Goal: Information Seeking & Learning: Learn about a topic

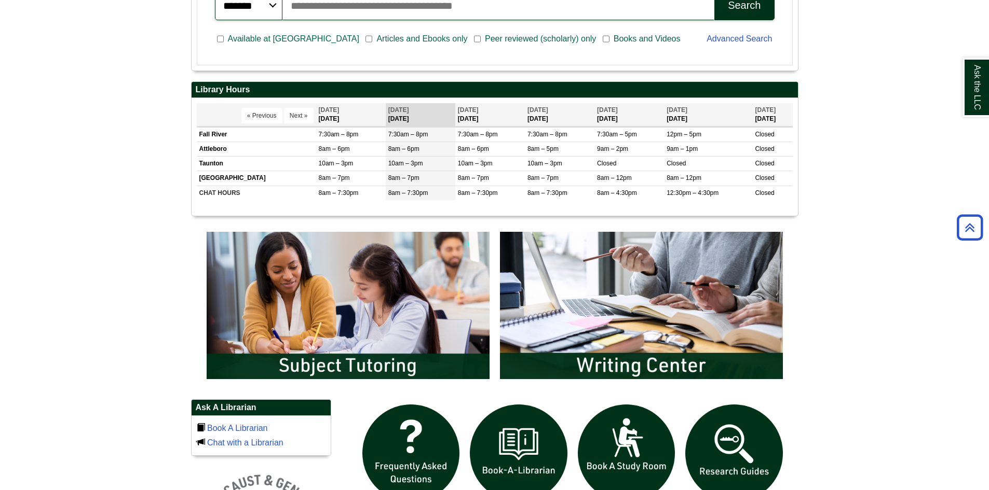
scroll to position [363, 0]
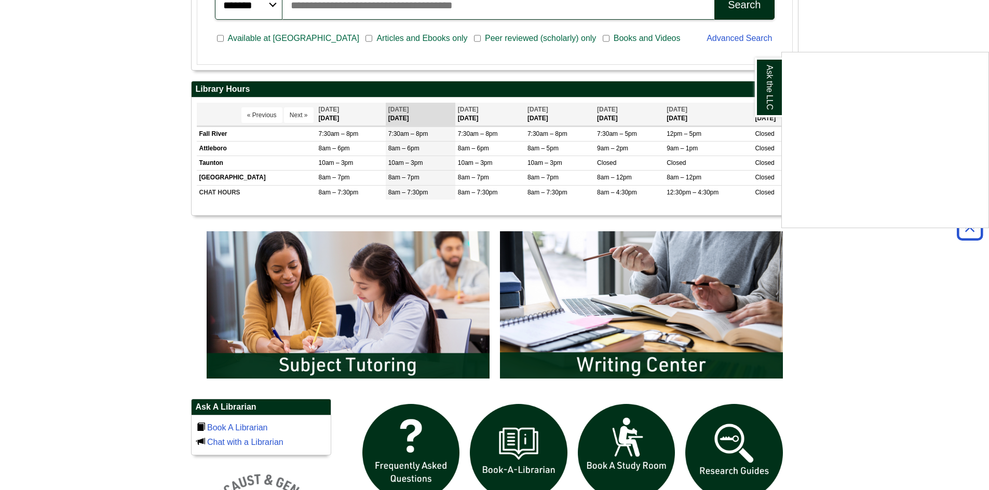
drag, startPoint x: 407, startPoint y: 351, endPoint x: 869, endPoint y: 376, distance: 462.5
click at [869, 376] on div "Ask the LLC" at bounding box center [494, 245] width 989 height 490
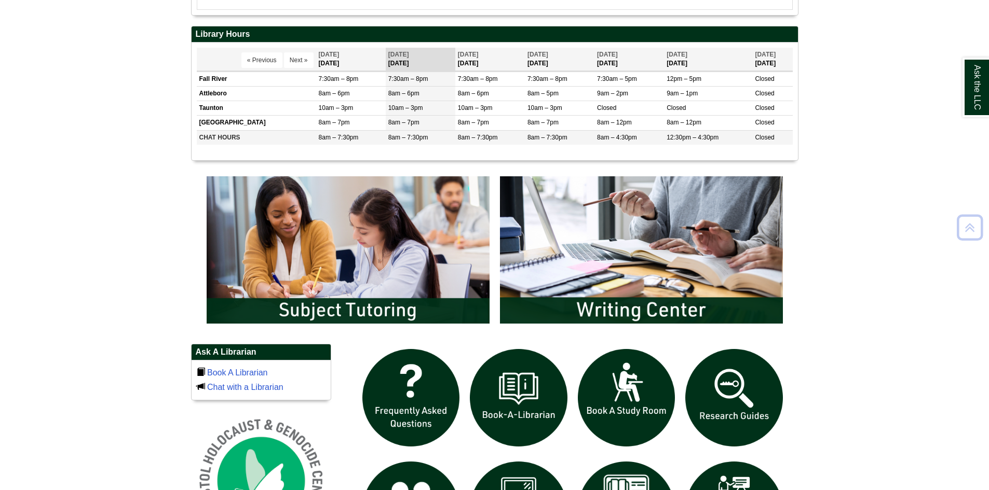
scroll to position [571, 0]
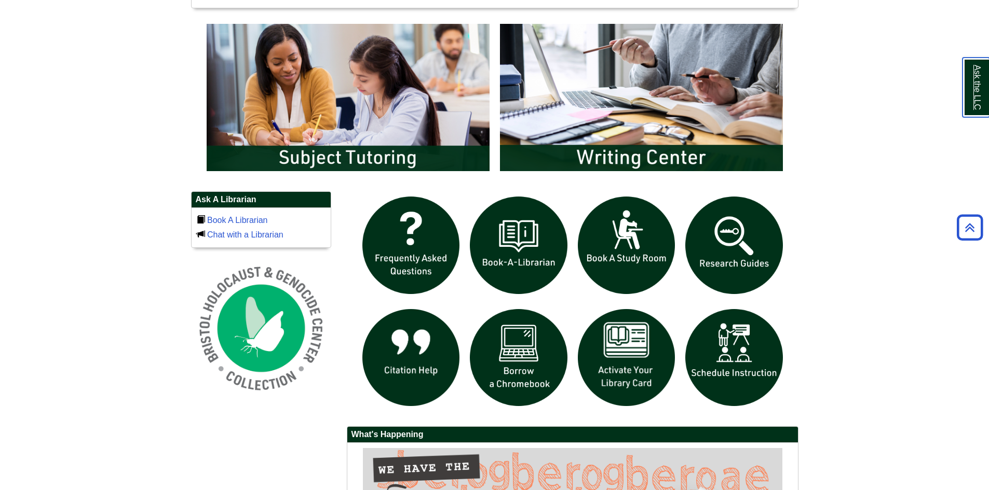
click at [975, 83] on link "Ask the LLC" at bounding box center [975, 88] width 27 height 60
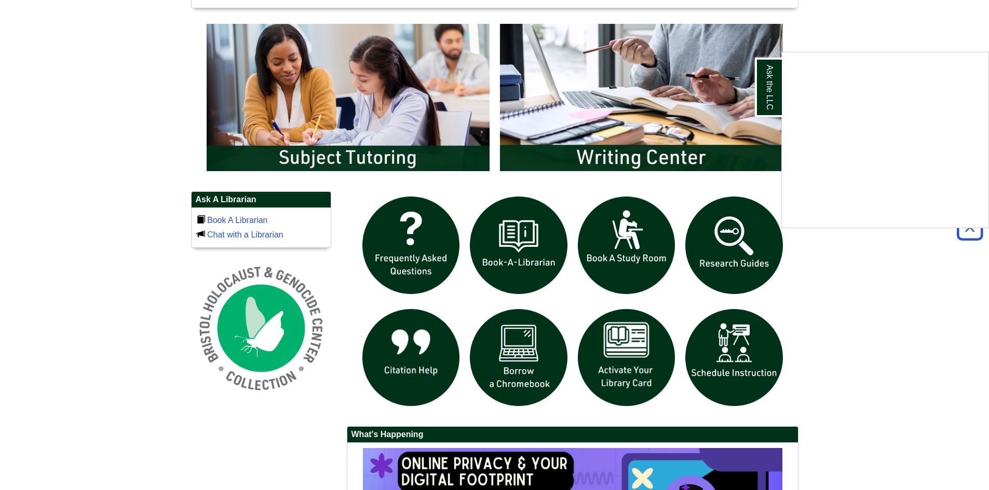
click at [934, 245] on body "Skip to Main Content Toggle navigation Home Access Services Access Services Pol…" at bounding box center [494, 92] width 989 height 1326
click at [977, 235] on icon "Back to Top" at bounding box center [969, 227] width 33 height 33
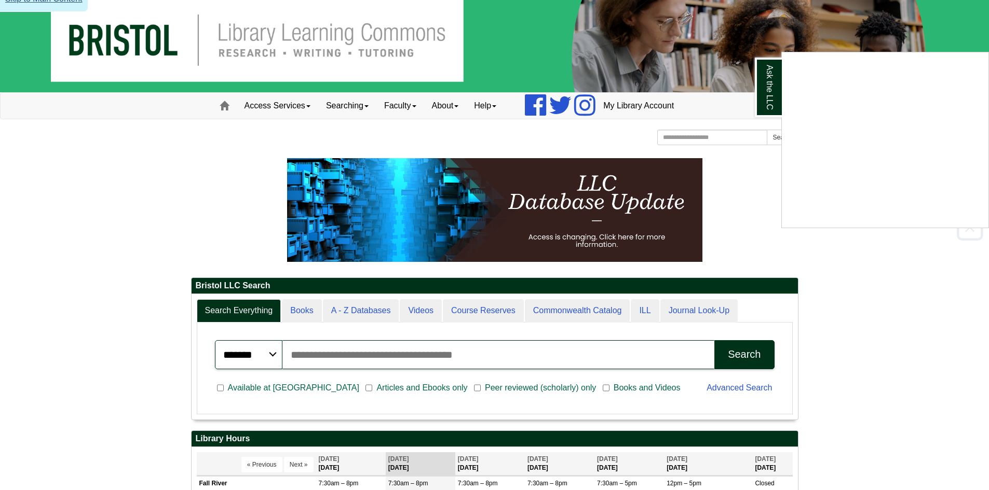
scroll to position [0, 0]
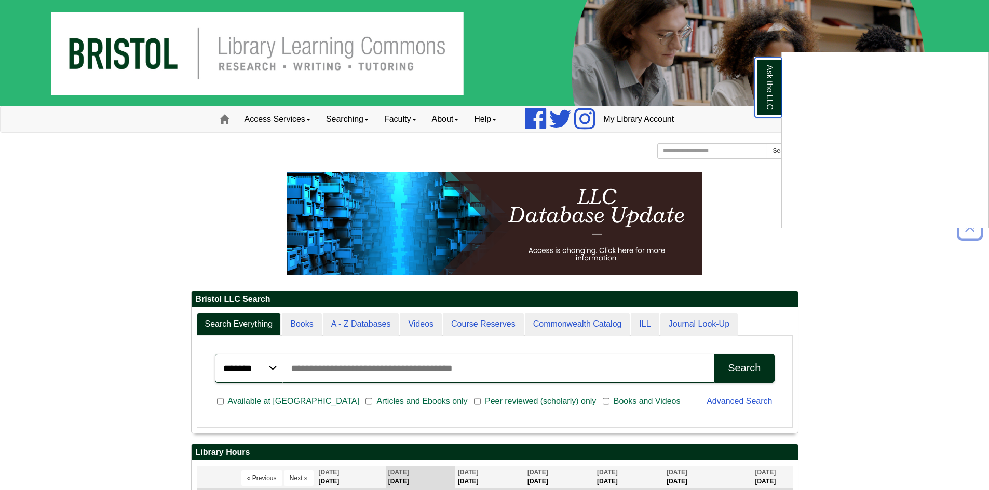
click at [773, 86] on link "Ask the LLC" at bounding box center [768, 88] width 27 height 60
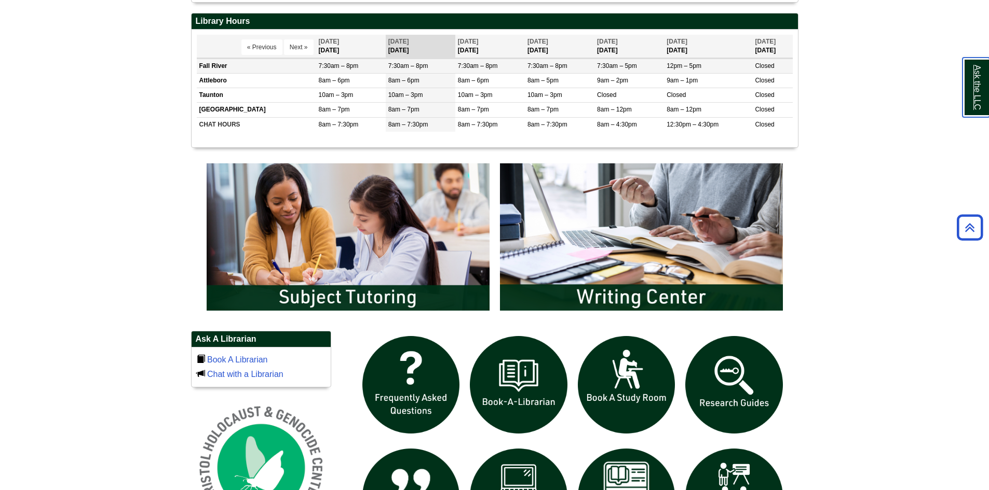
scroll to position [415, 0]
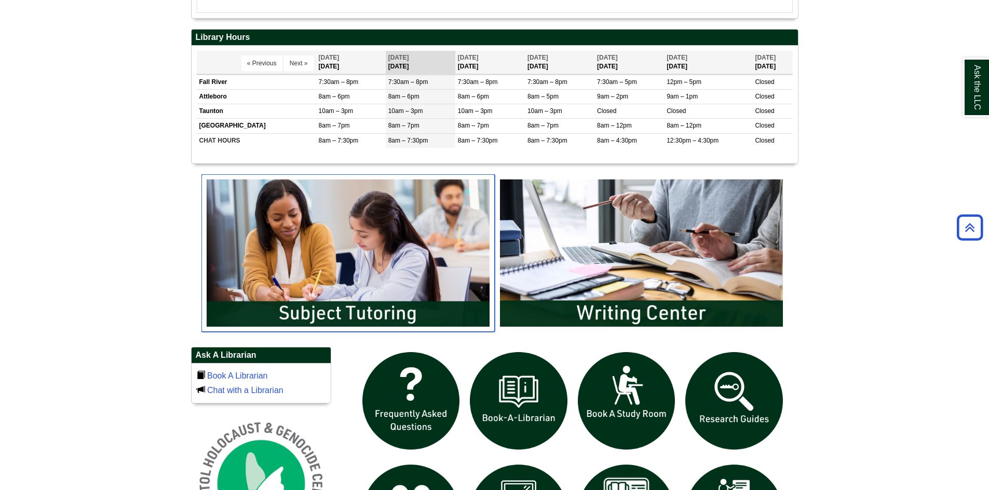
click at [362, 277] on img "slideshow" at bounding box center [347, 253] width 293 height 158
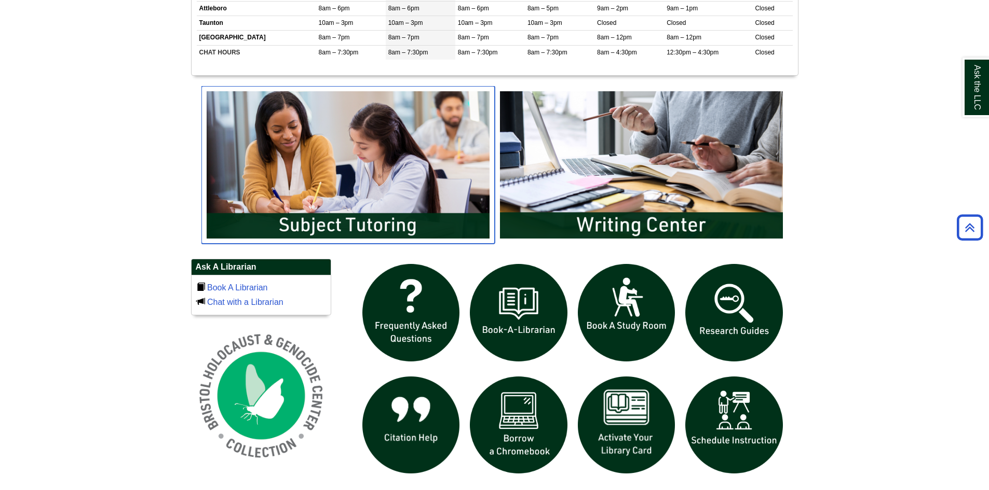
scroll to position [628, 0]
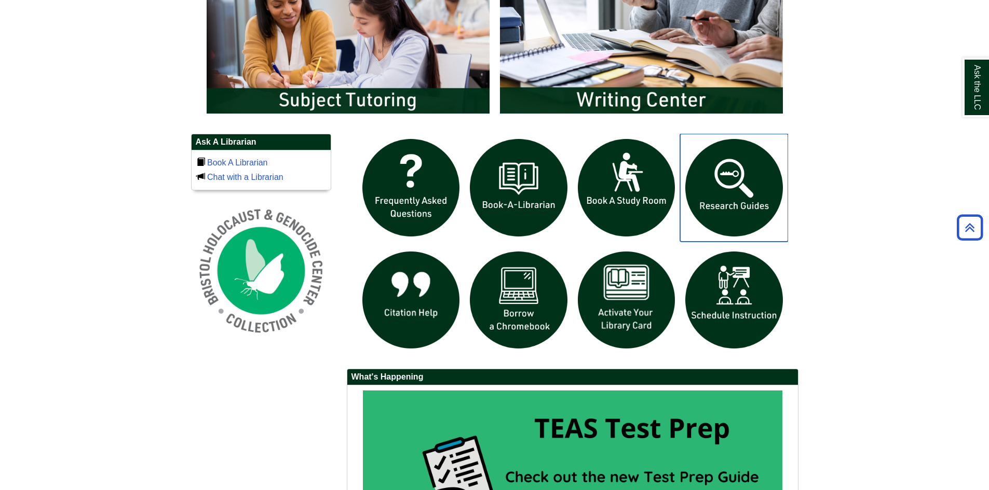
click at [736, 184] on img "slideshow" at bounding box center [734, 188] width 108 height 108
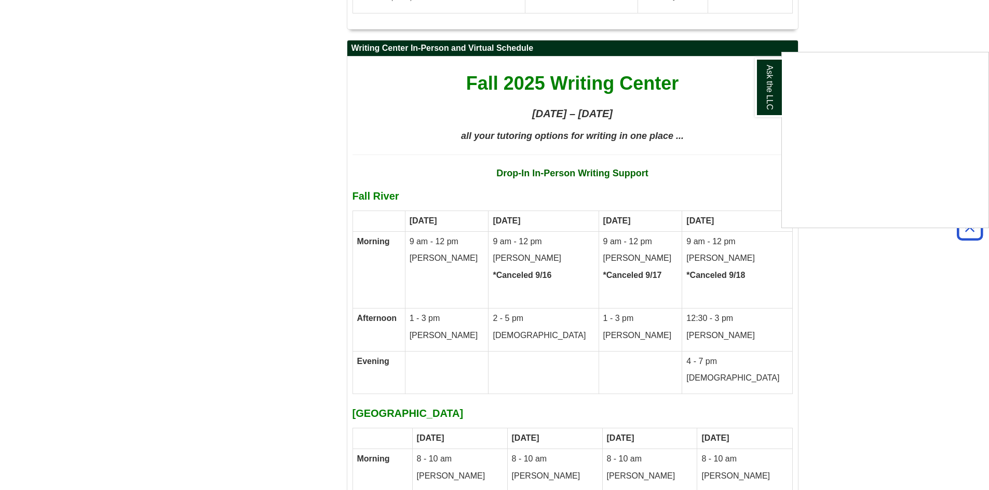
scroll to position [4878, 0]
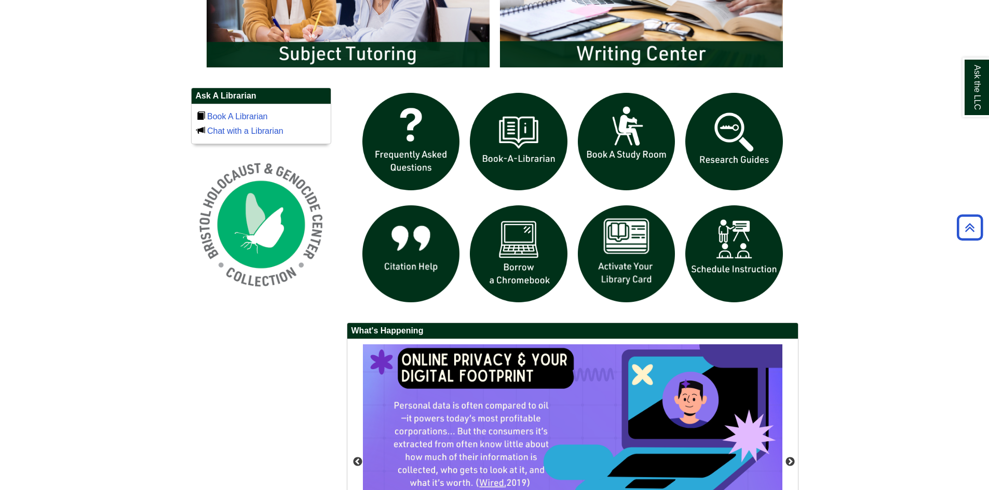
scroll to position [623, 0]
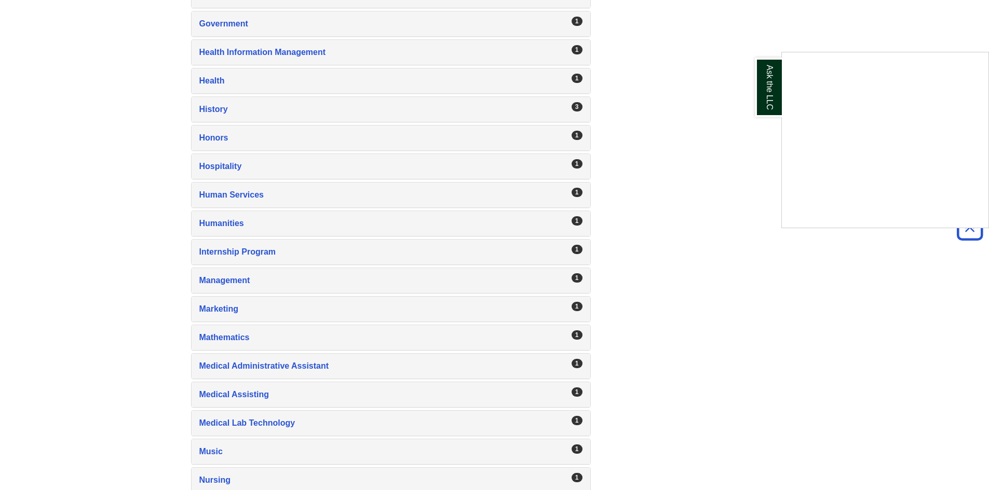
scroll to position [1142, 0]
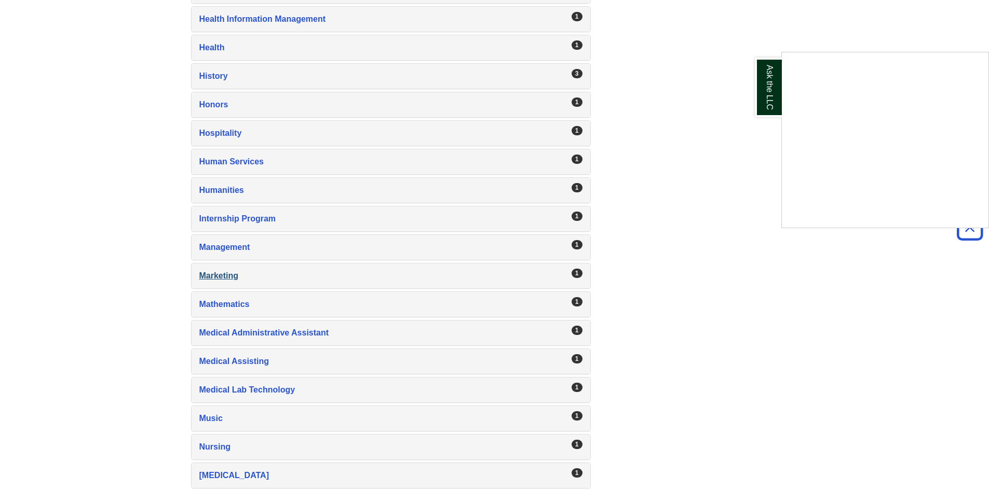
click at [208, 276] on div "Ask the LLC" at bounding box center [494, 245] width 989 height 490
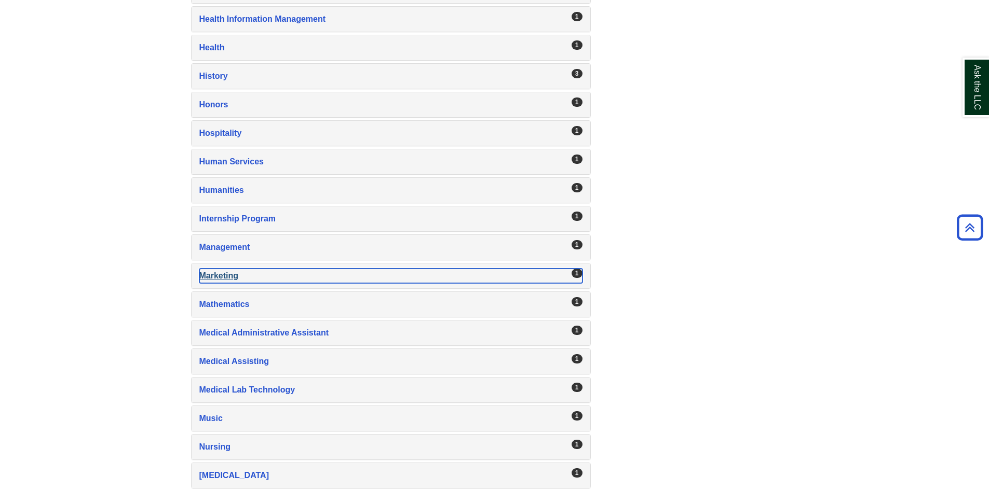
click at [231, 276] on div "Marketing , 1 guides" at bounding box center [390, 276] width 383 height 15
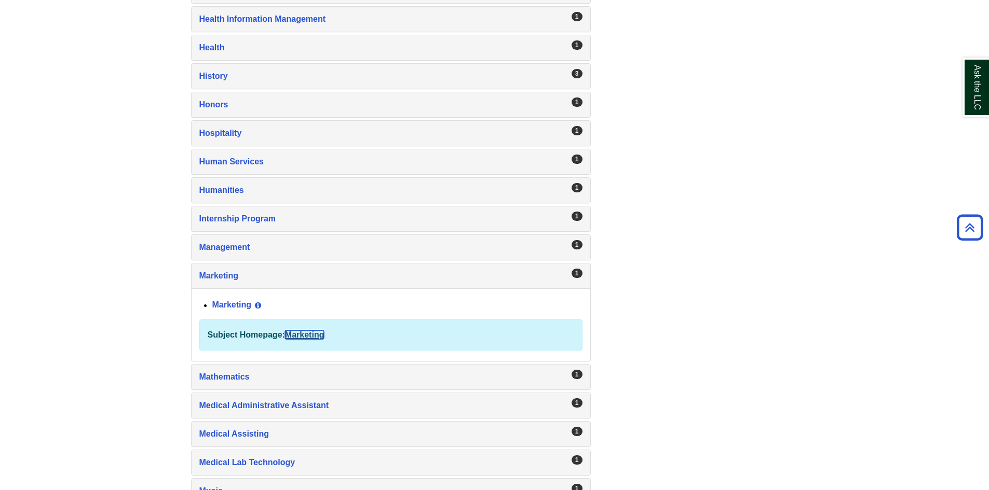
click at [299, 331] on link "Marketing" at bounding box center [304, 335] width 39 height 9
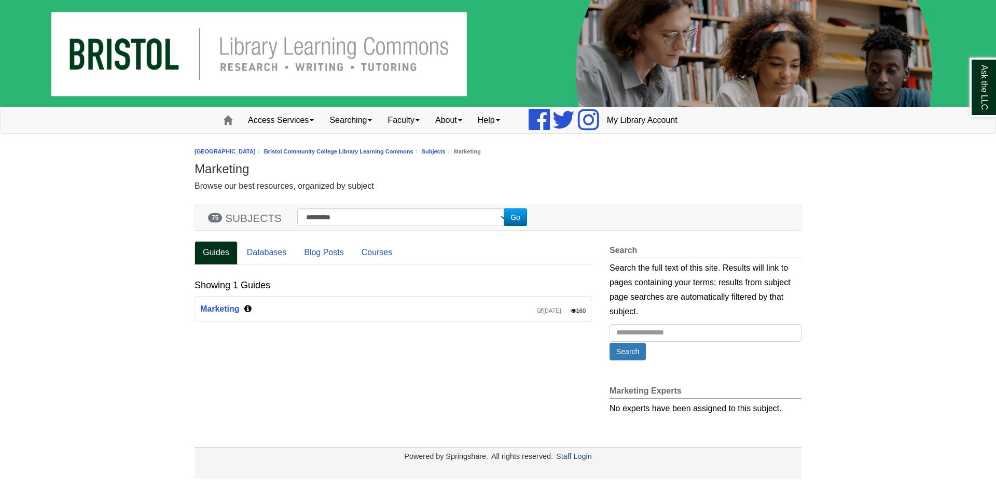
click at [244, 307] on icon "Content by Subject" at bounding box center [247, 309] width 7 height 8
click at [249, 310] on icon "Content by Subject" at bounding box center [247, 309] width 7 height 8
click at [0, 0] on div "Ask the LLC" at bounding box center [0, 0] width 0 height 0
click at [232, 309] on link "Marketing" at bounding box center [219, 309] width 39 height 9
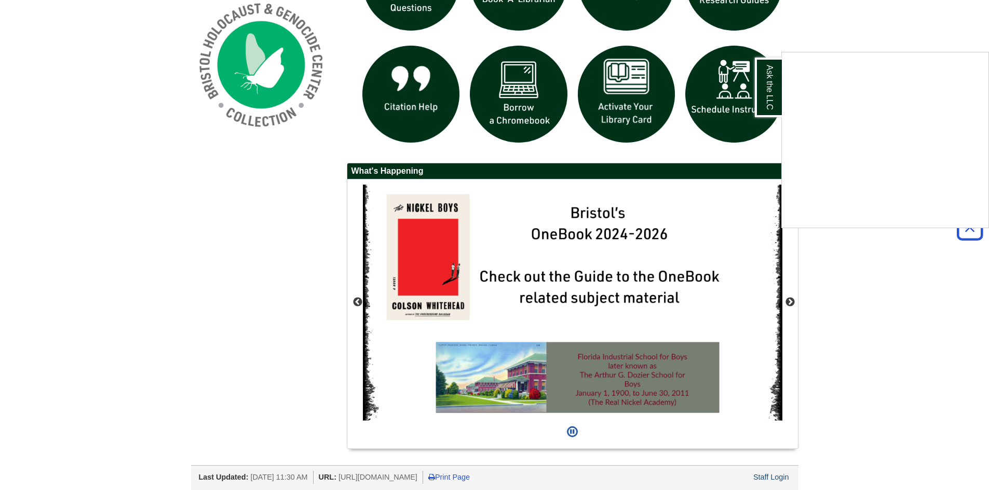
scroll to position [836, 0]
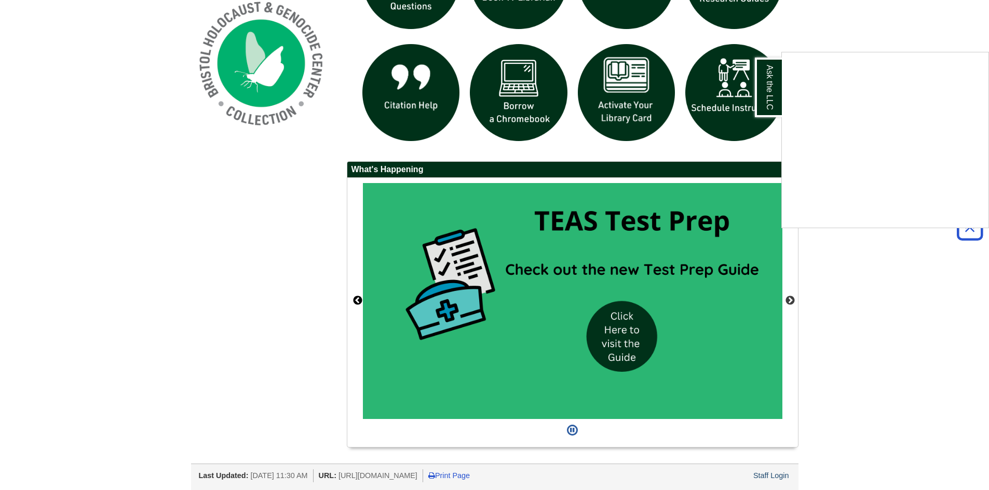
click at [357, 300] on div "Ask the LLC" at bounding box center [494, 245] width 989 height 490
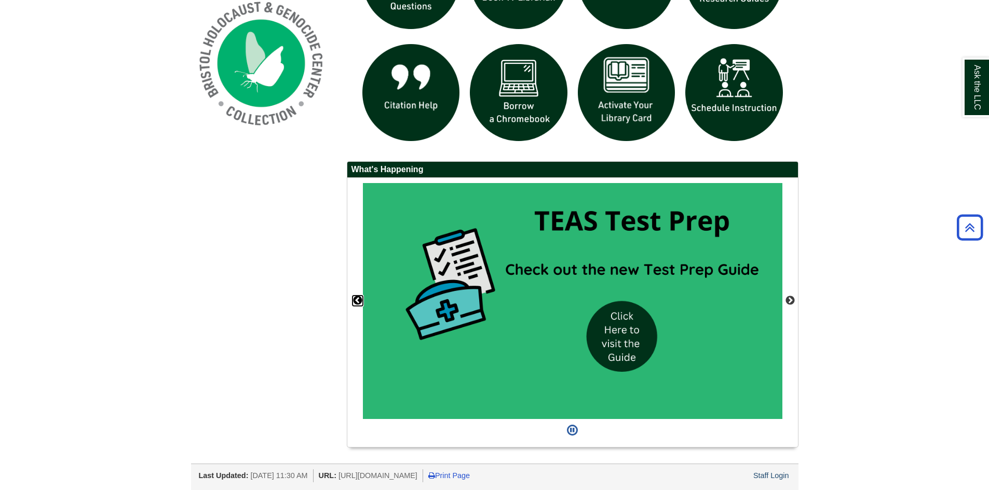
click at [358, 297] on button "Previous" at bounding box center [357, 301] width 10 height 10
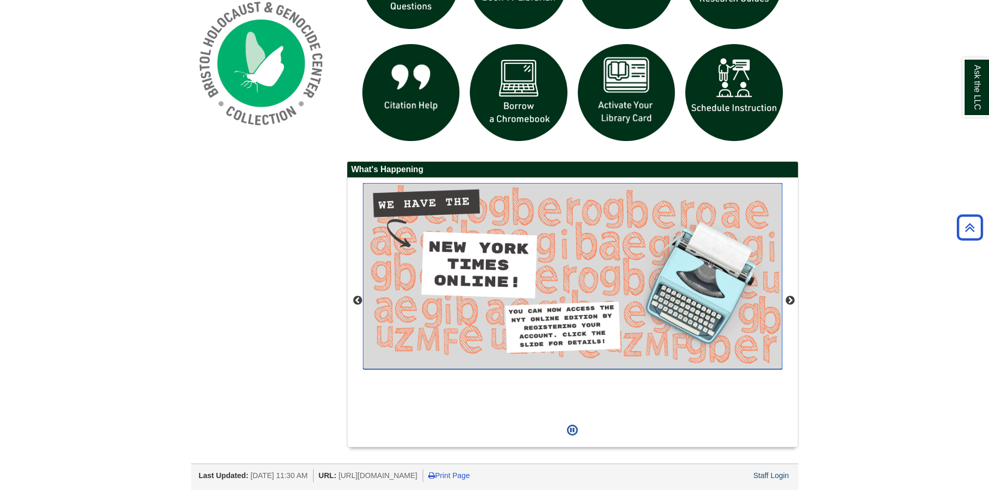
click at [479, 259] on img "slideshow" at bounding box center [572, 276] width 419 height 186
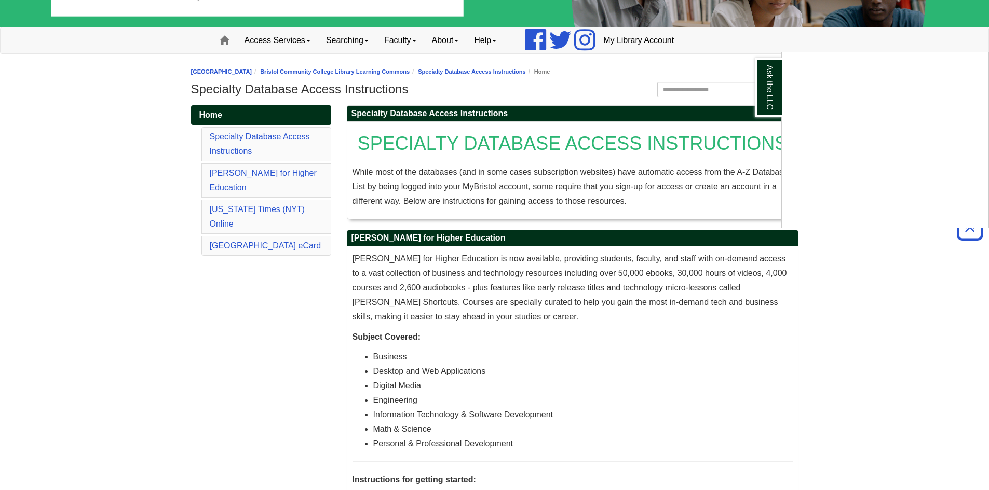
scroll to position [51, 0]
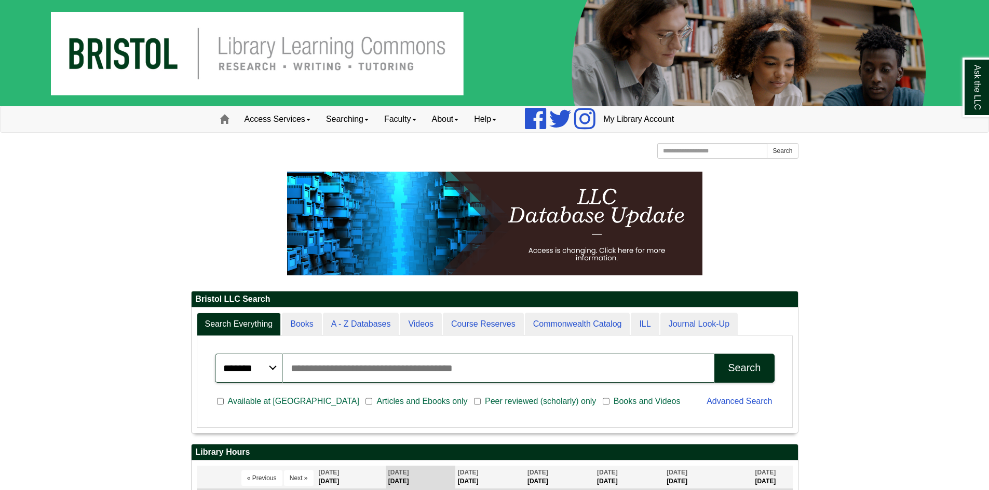
scroll to position [125, 606]
click at [413, 363] on input "Search articles, books, journals & more" at bounding box center [498, 368] width 432 height 29
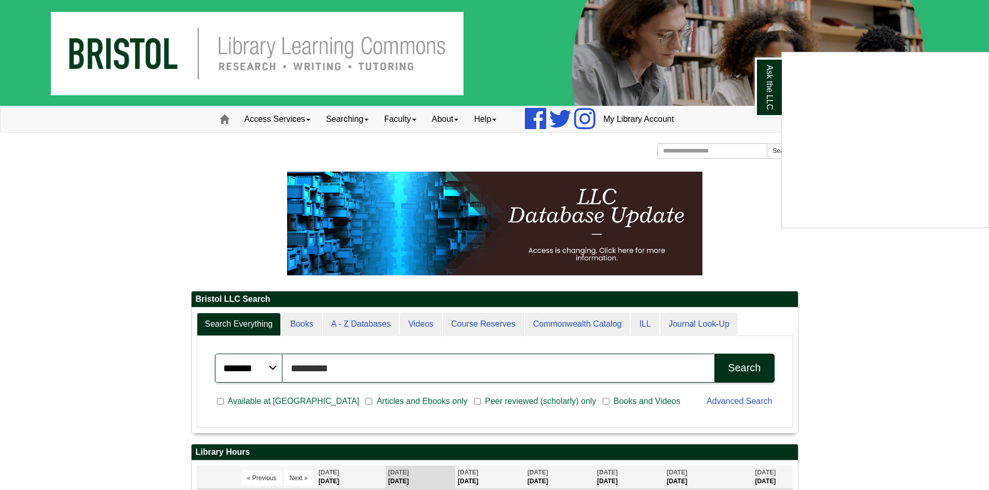
type input "*********"
click at [714, 354] on button "Search" at bounding box center [744, 368] width 60 height 29
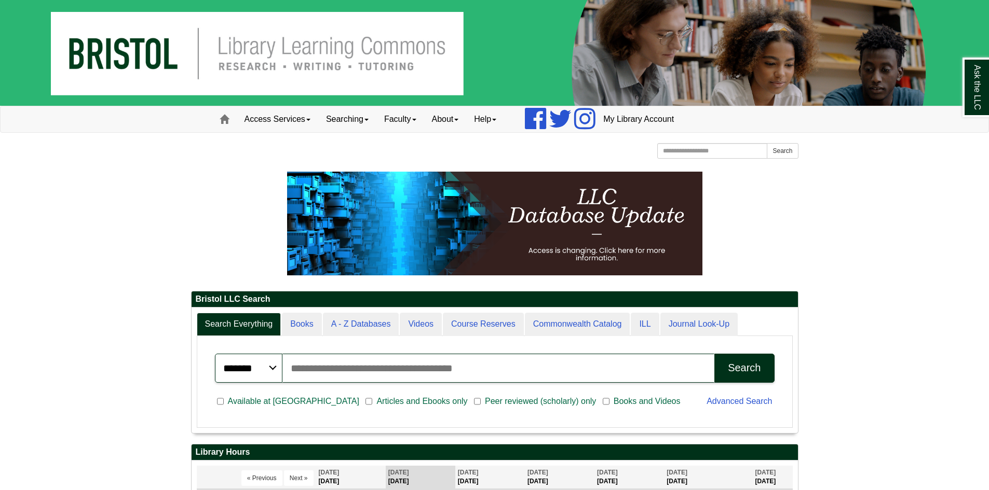
click at [376, 368] on input "Search articles, books, journals & more" at bounding box center [498, 368] width 432 height 29
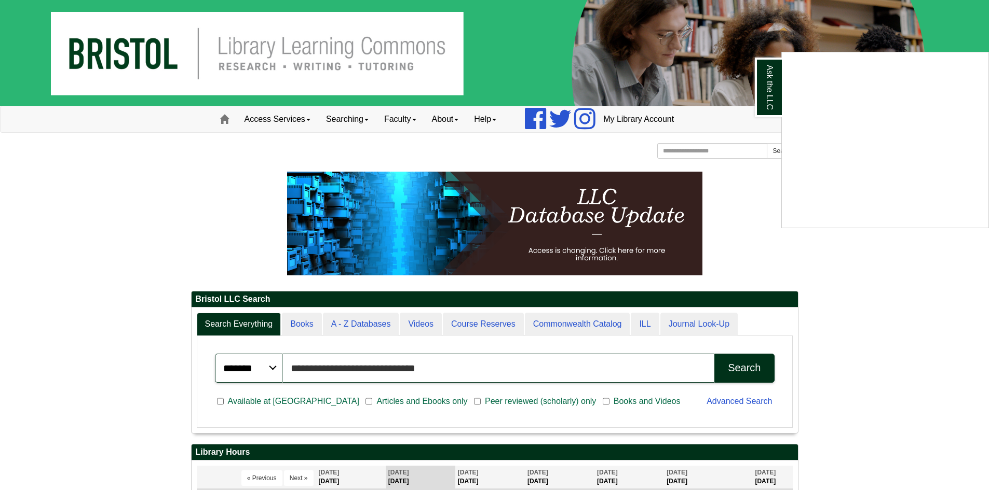
type input "**********"
click at [714, 354] on button "Search" at bounding box center [744, 368] width 60 height 29
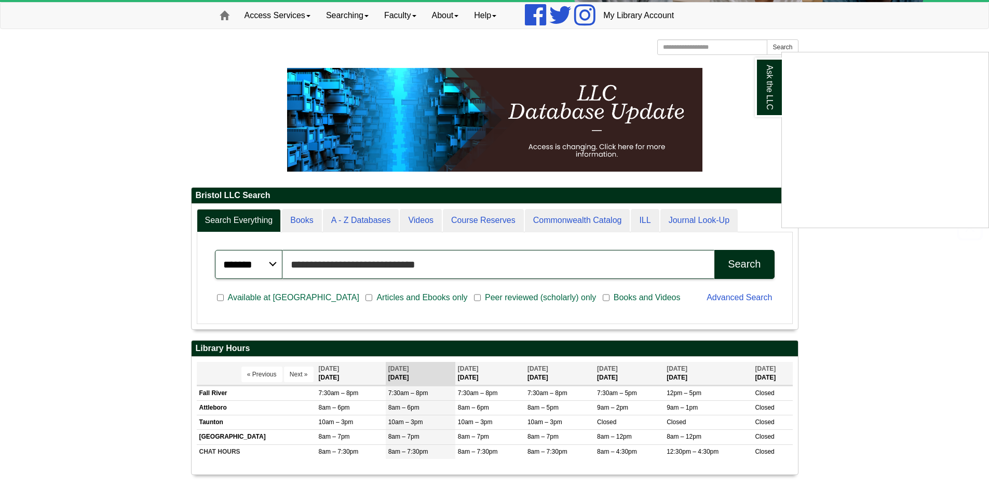
scroll to position [259, 0]
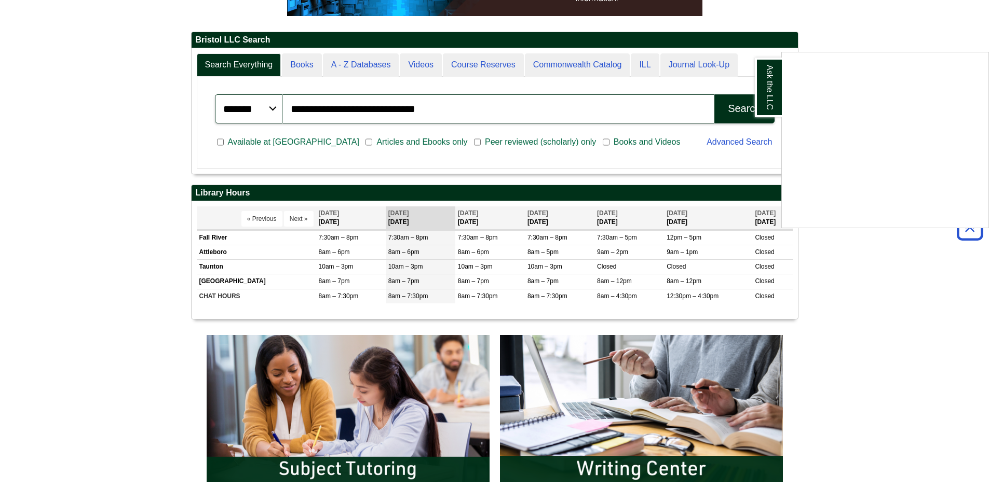
click at [928, 366] on div "Ask the LLC" at bounding box center [494, 245] width 989 height 490
